Goal: Information Seeking & Learning: Learn about a topic

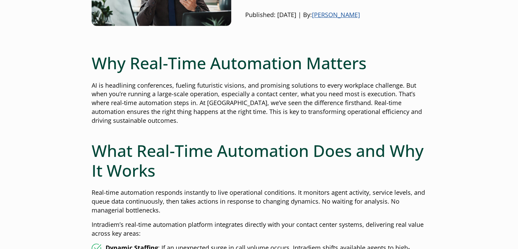
scroll to position [129, 0]
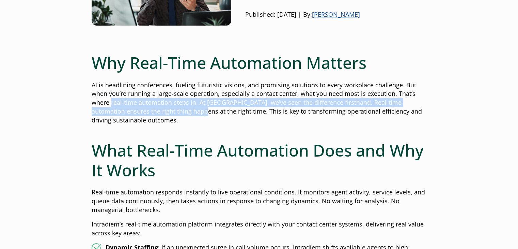
drag, startPoint x: 111, startPoint y: 102, endPoint x: 193, endPoint y: 107, distance: 82.0
click at [193, 107] on p "AI is headlining conferences, fueling futuristic visions, and promising solutio…" at bounding box center [259, 103] width 335 height 44
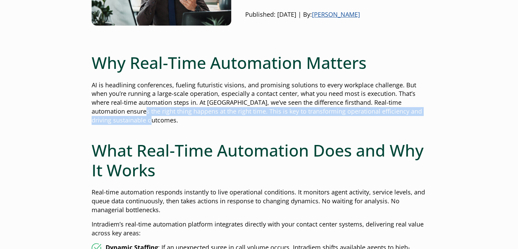
drag, startPoint x: 131, startPoint y: 111, endPoint x: 199, endPoint y: 116, distance: 68.7
click at [199, 116] on p "AI is headlining conferences, fueling futuristic visions, and promising solutio…" at bounding box center [259, 103] width 335 height 44
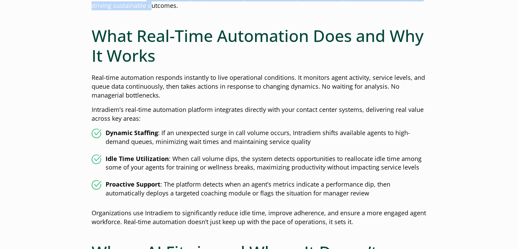
scroll to position [244, 0]
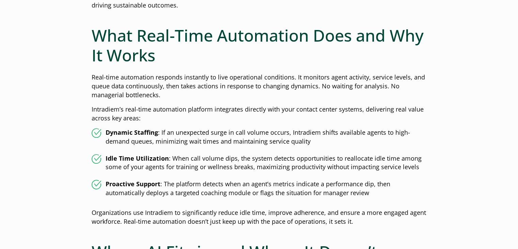
click at [226, 83] on p "Real-time automation responds instantly to live operational conditions. It moni…" at bounding box center [259, 86] width 335 height 27
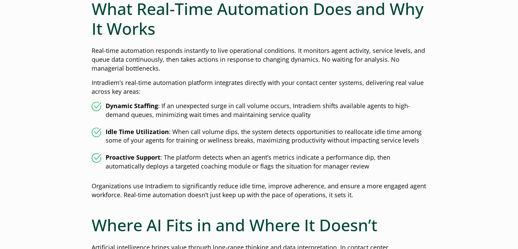
scroll to position [271, 0]
drag, startPoint x: 92, startPoint y: 79, endPoint x: 170, endPoint y: 81, distance: 78.7
click at [170, 81] on p "Intradiem’s real-time automation platform integrates directly with your contact…" at bounding box center [259, 87] width 335 height 18
click at [155, 84] on p "Intradiem’s real-time automation platform integrates directly with your contact…" at bounding box center [259, 87] width 335 height 18
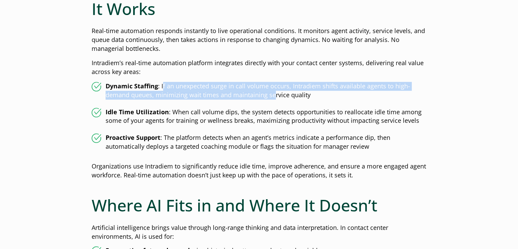
drag, startPoint x: 162, startPoint y: 86, endPoint x: 274, endPoint y: 97, distance: 112.6
click at [274, 97] on li "Dynamic Staffing : If an unexpected surge in call volume occurs, Intradiem shif…" at bounding box center [259, 91] width 335 height 18
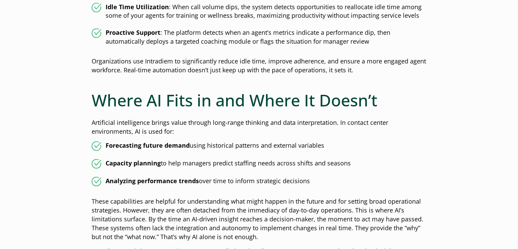
scroll to position [428, 0]
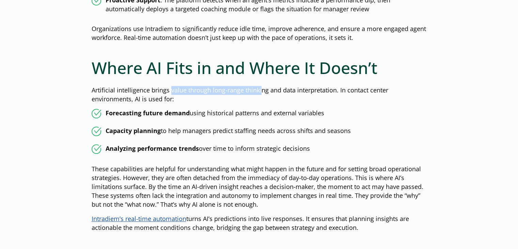
drag, startPoint x: 170, startPoint y: 91, endPoint x: 259, endPoint y: 88, distance: 89.3
click at [259, 88] on p "Artificial intelligence brings value through long-range thinking and data inter…" at bounding box center [259, 95] width 335 height 18
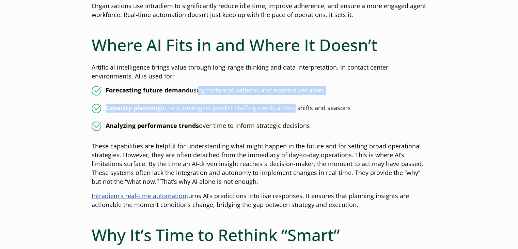
drag, startPoint x: 197, startPoint y: 92, endPoint x: 303, endPoint y: 100, distance: 106.0
click at [303, 100] on ul "Forecasting future demand using historical patterns and external variables Capa…" at bounding box center [259, 108] width 335 height 45
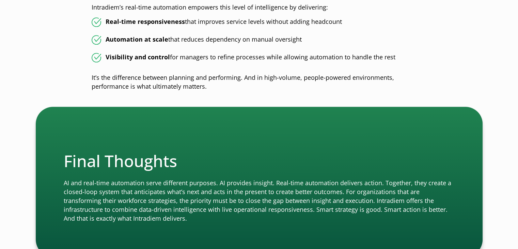
scroll to position [746, 0]
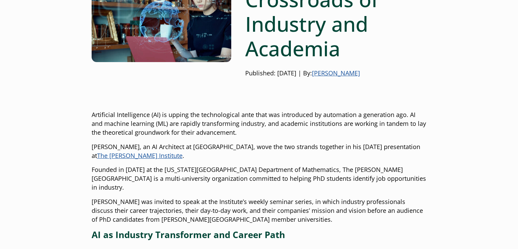
scroll to position [119, 0]
